Goal: Task Accomplishment & Management: Use online tool/utility

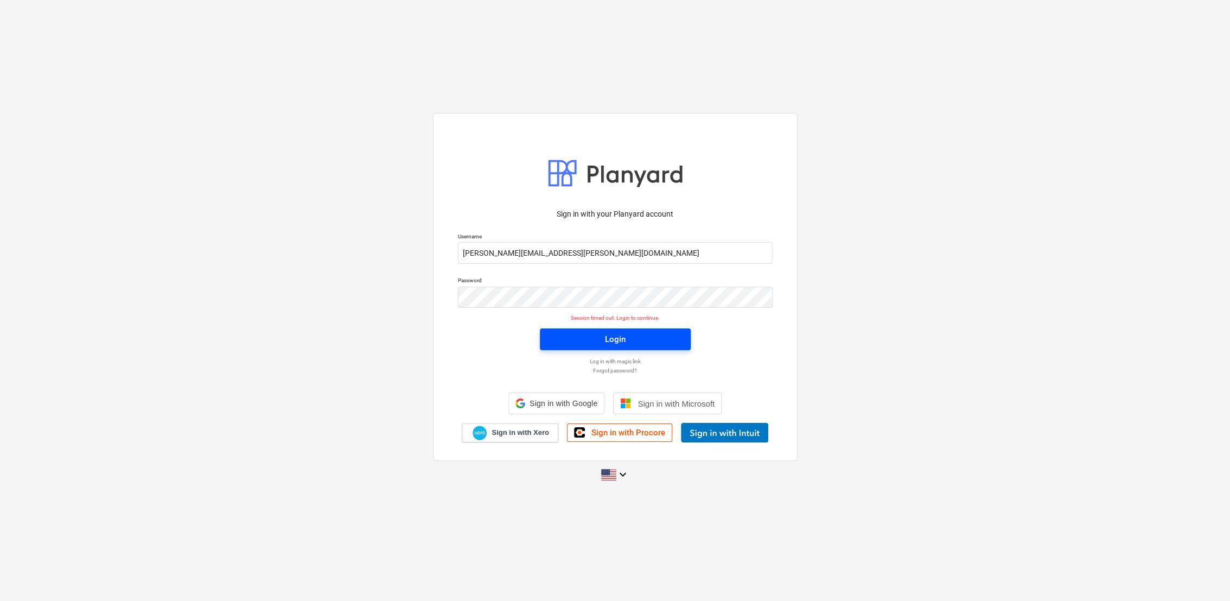
click at [656, 334] on span "Login" at bounding box center [615, 339] width 125 height 14
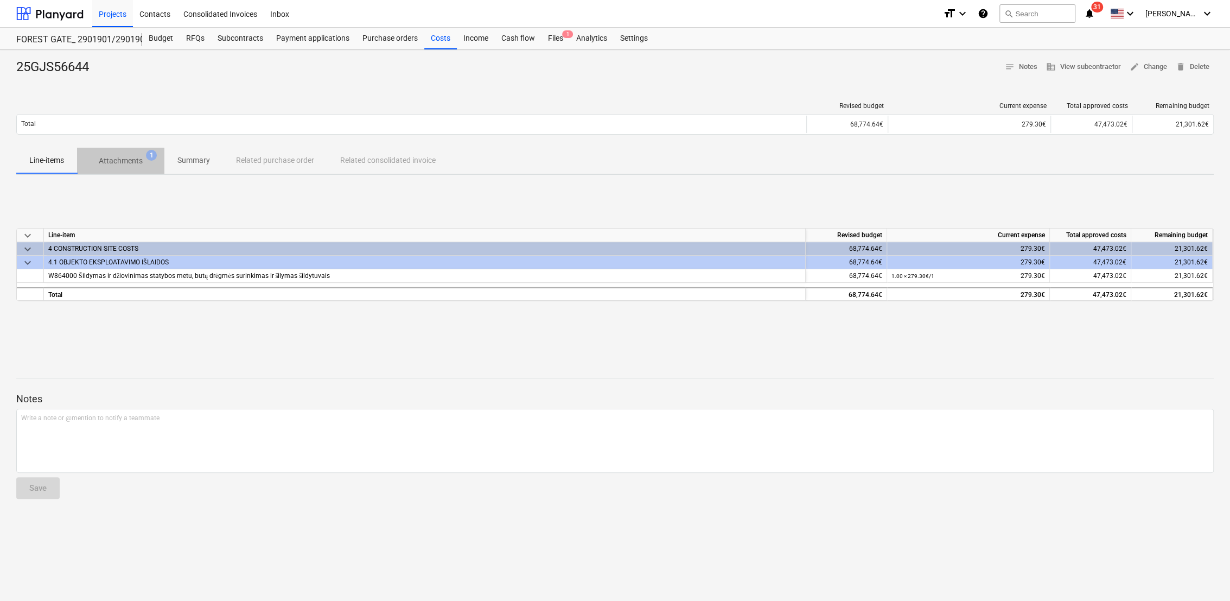
click at [119, 162] on p "Attachments" at bounding box center [121, 160] width 44 height 11
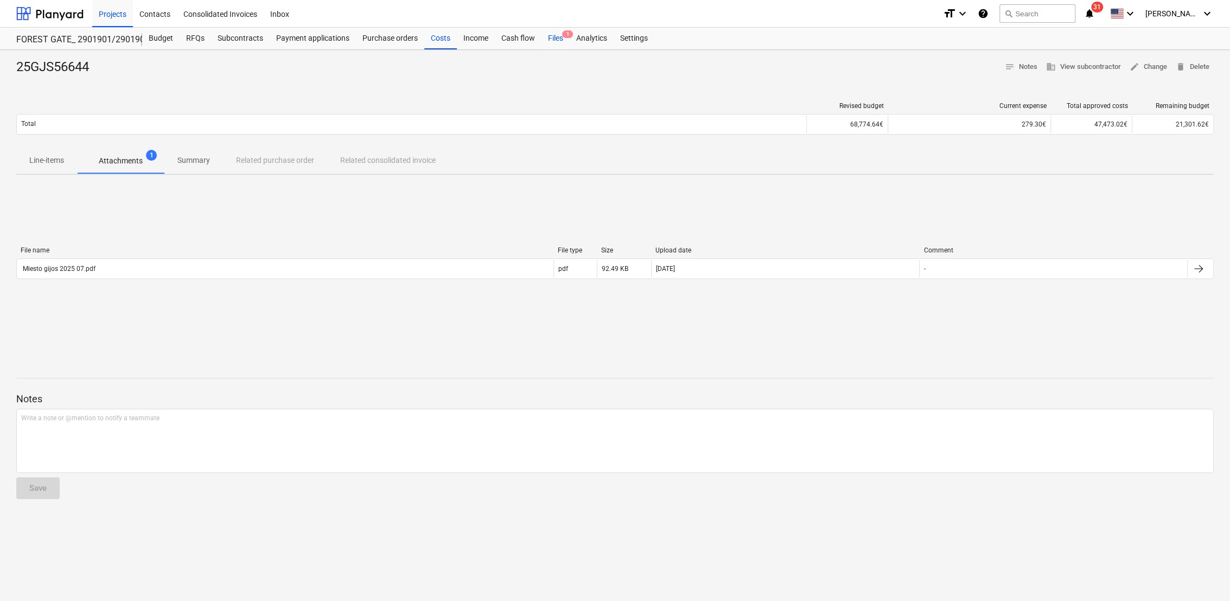
click at [560, 33] on div "Files 1" at bounding box center [555, 39] width 28 height 22
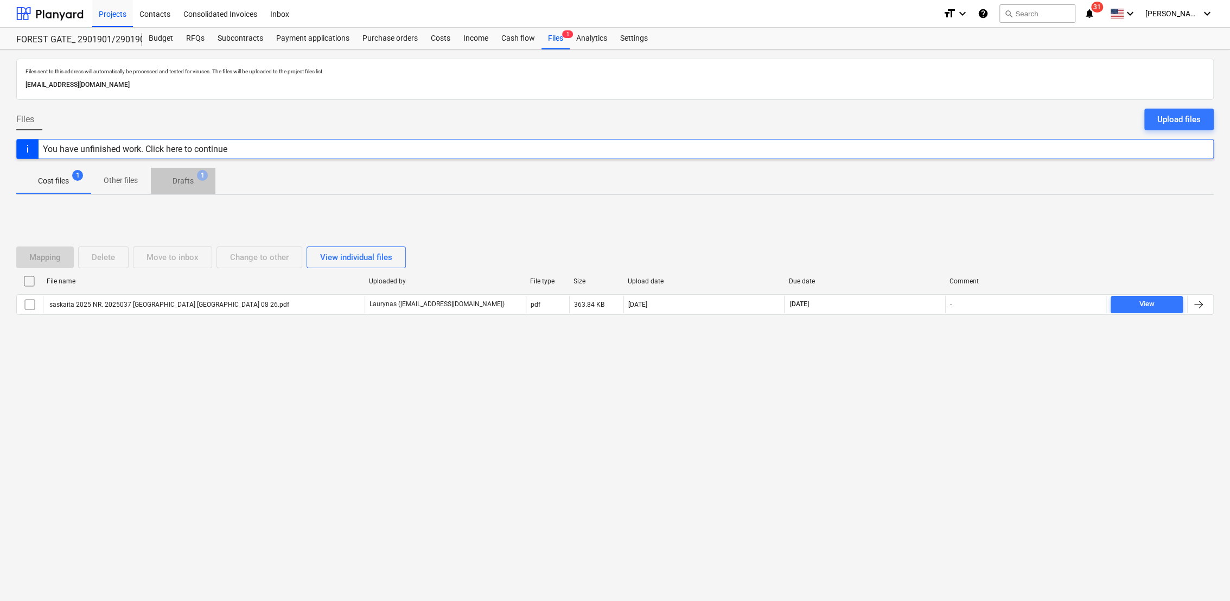
click at [189, 178] on p "Drafts" at bounding box center [183, 180] width 21 height 11
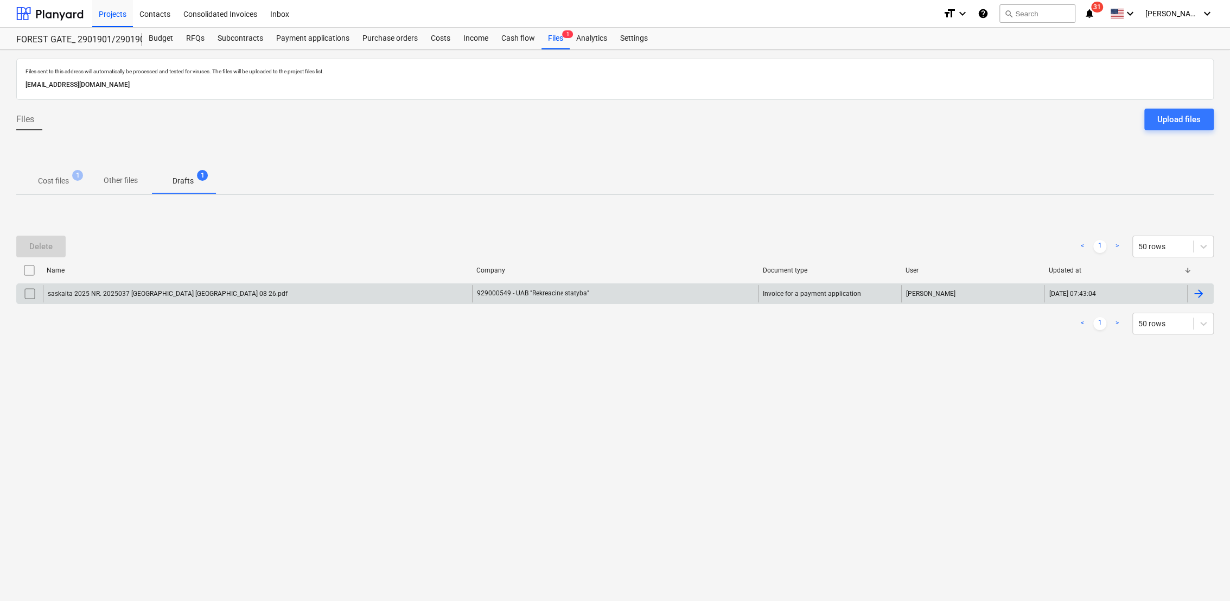
click at [1203, 294] on div at bounding box center [1198, 293] width 13 height 13
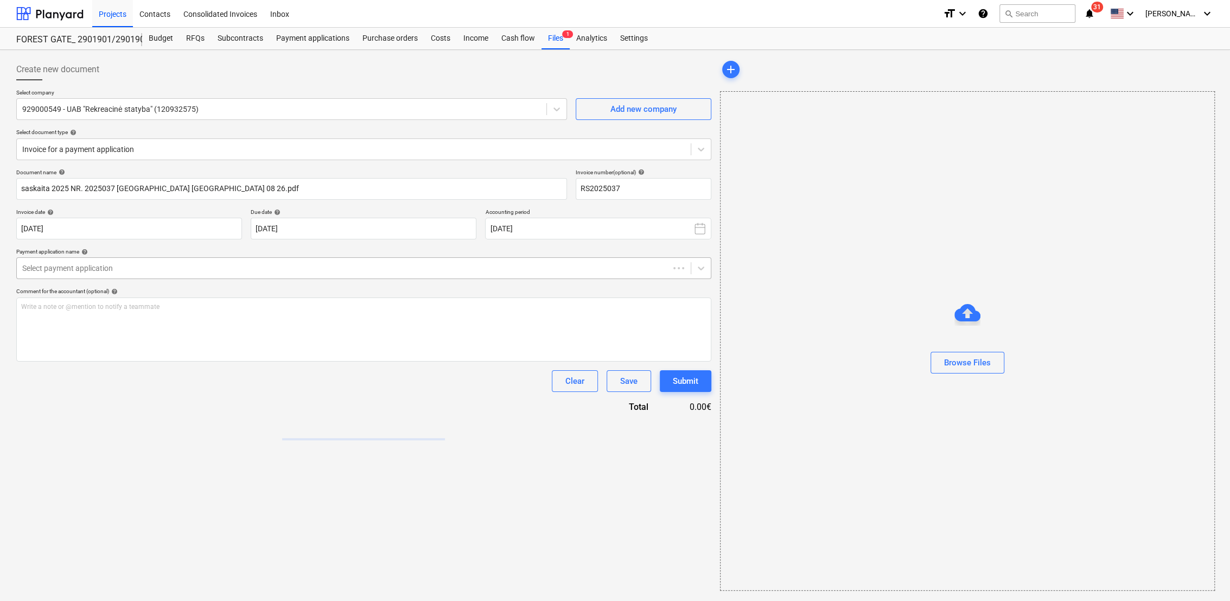
type input "RS2025037"
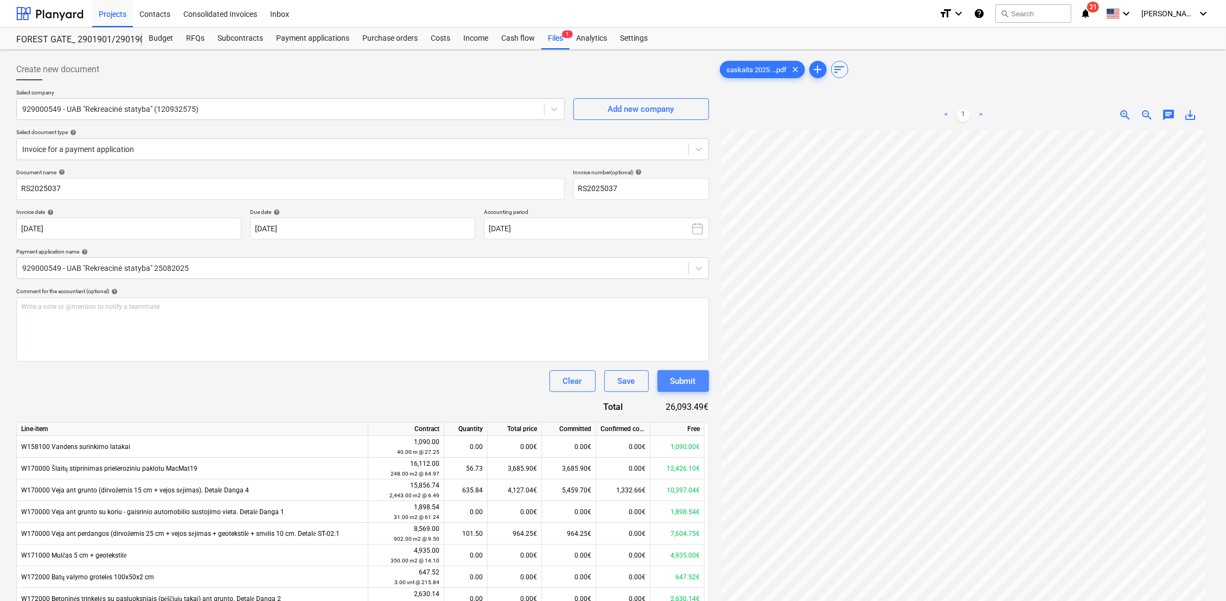
click at [689, 379] on div "Submit" at bounding box center [684, 381] width 26 height 14
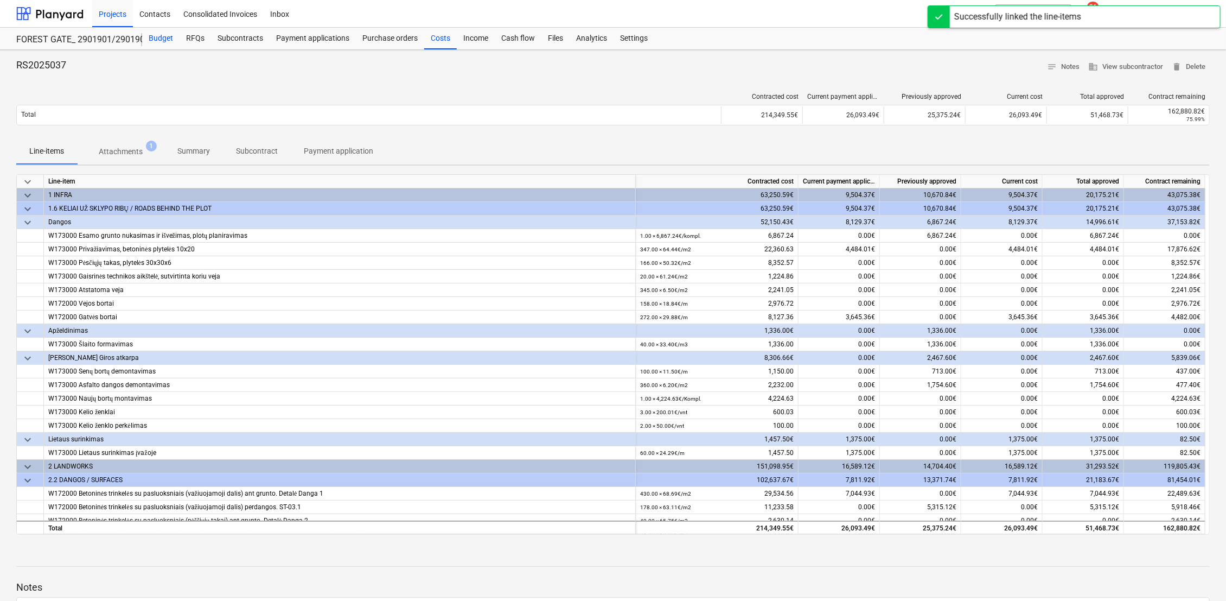
click at [162, 39] on div "Budget" at bounding box center [160, 39] width 37 height 22
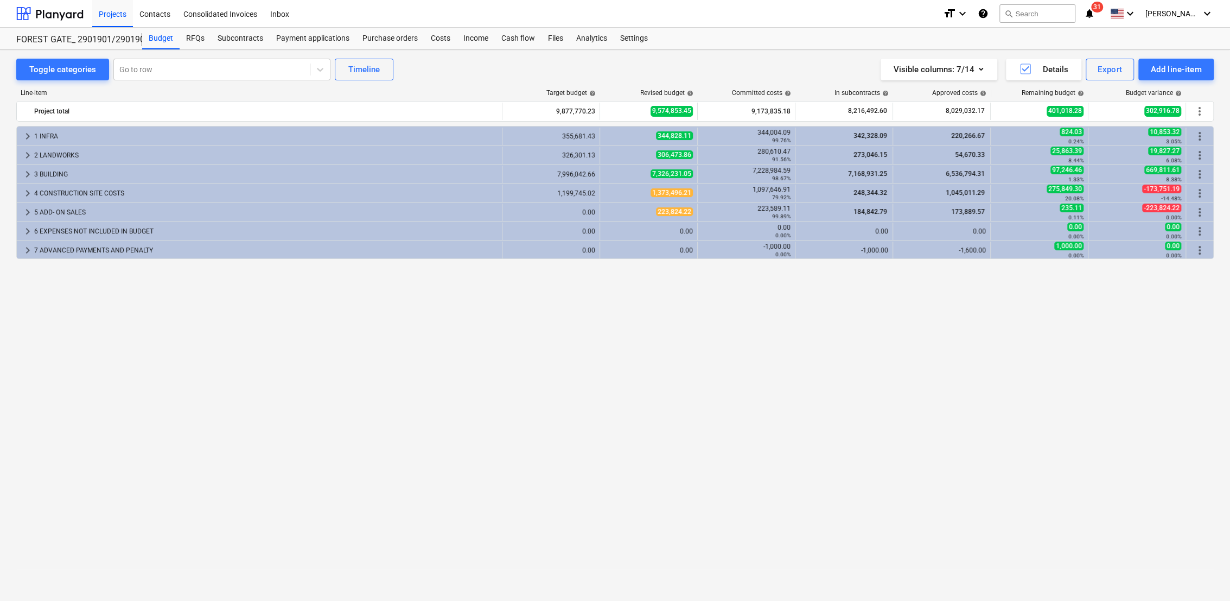
click at [749, 352] on div "keyboard_arrow_right 1 INFRA 355,681.43 344,828.11 344,004.09 99.76% 342,328.09…" at bounding box center [614, 341] width 1197 height 430
